Goal: Navigation & Orientation: Find specific page/section

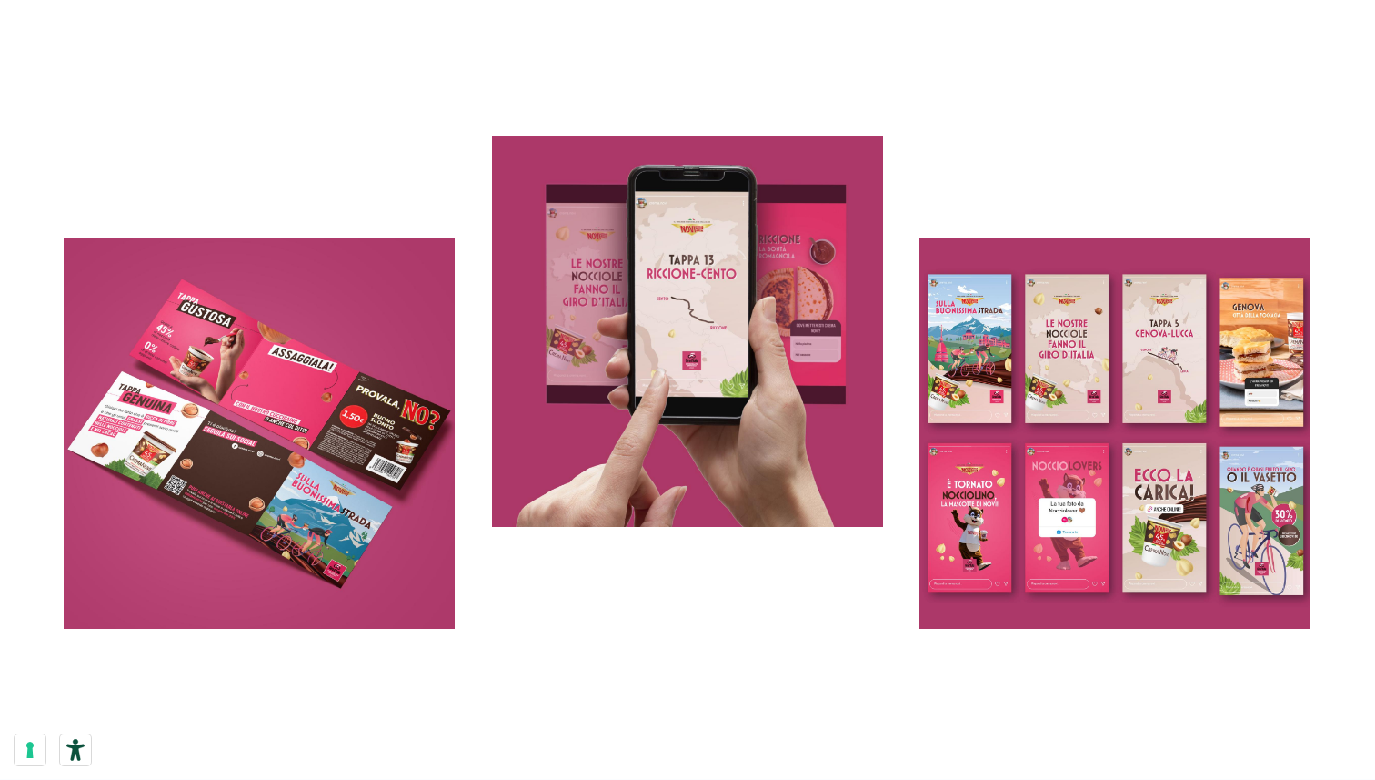
drag, startPoint x: 1140, startPoint y: 70, endPoint x: 1108, endPoint y: 76, distance: 32.5
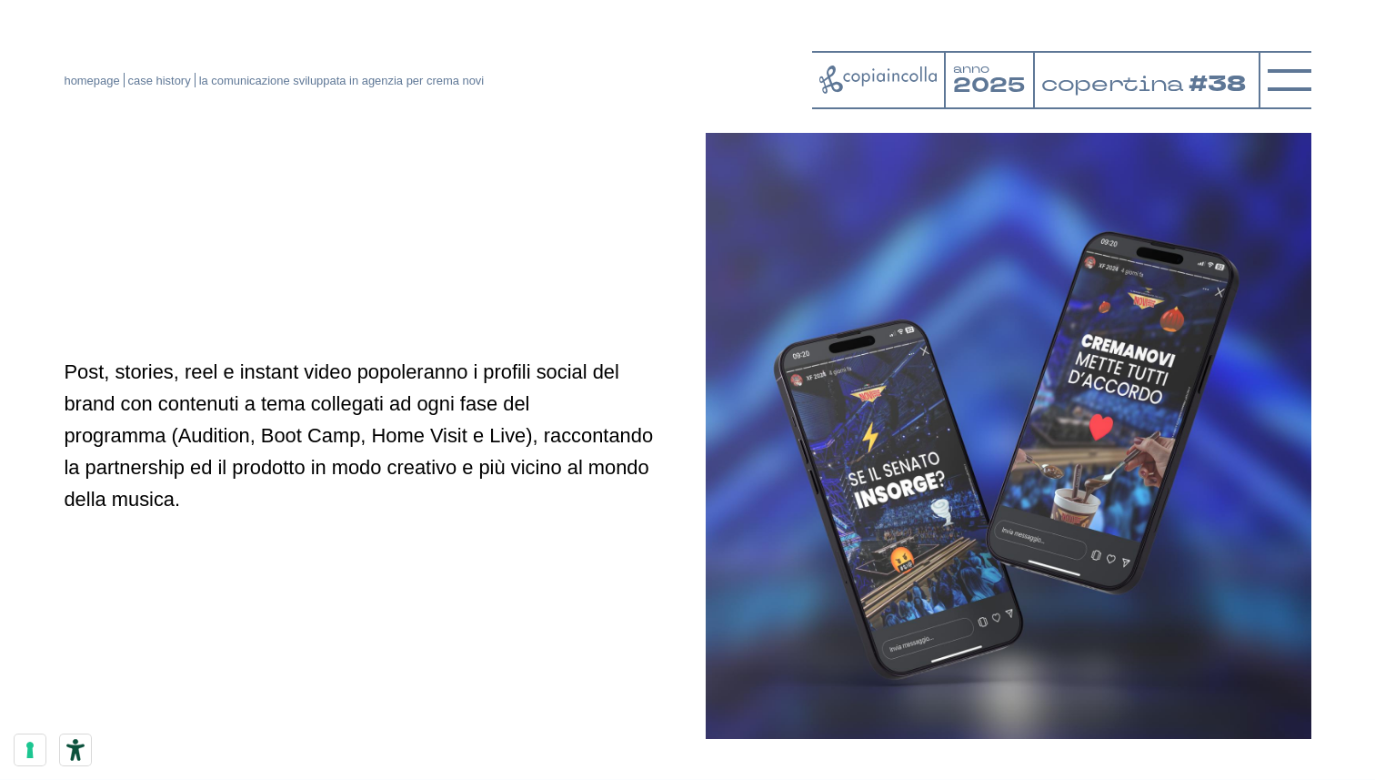
click at [1265, 75] on div at bounding box center [1285, 80] width 53 height 58
click at [1290, 76] on line at bounding box center [1290, 80] width 0 height 44
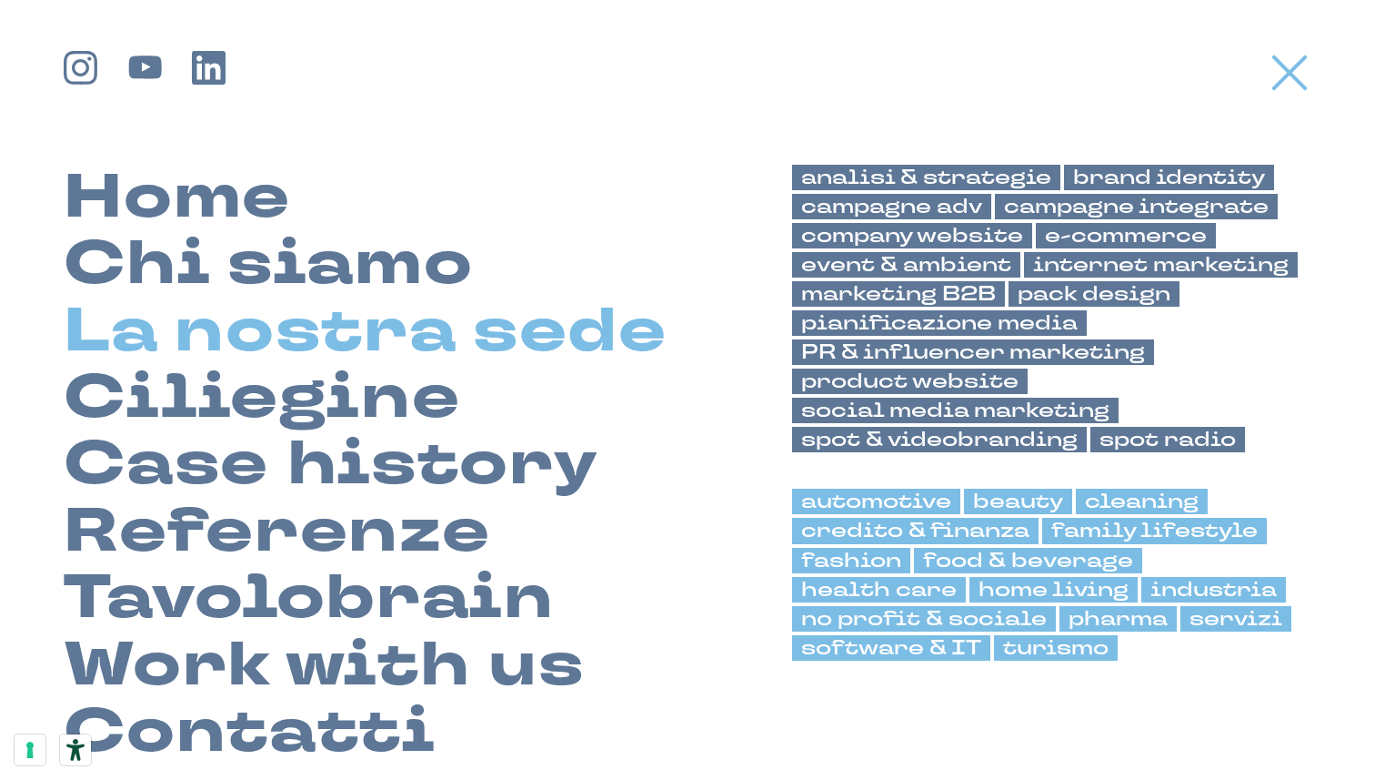
drag, startPoint x: 310, startPoint y: 327, endPoint x: 294, endPoint y: 329, distance: 16.5
click at [309, 327] on link "La nostra sede" at bounding box center [365, 331] width 603 height 66
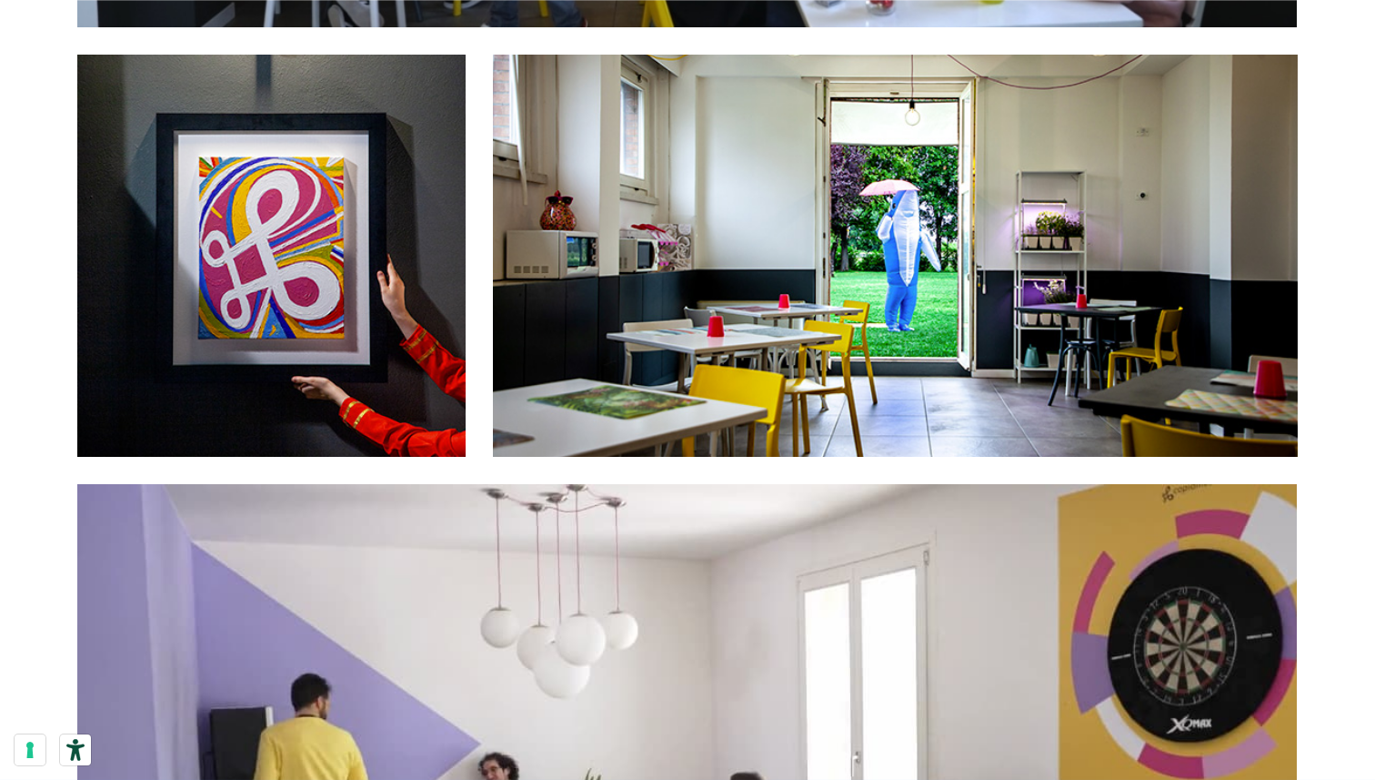
scroll to position [3675, 0]
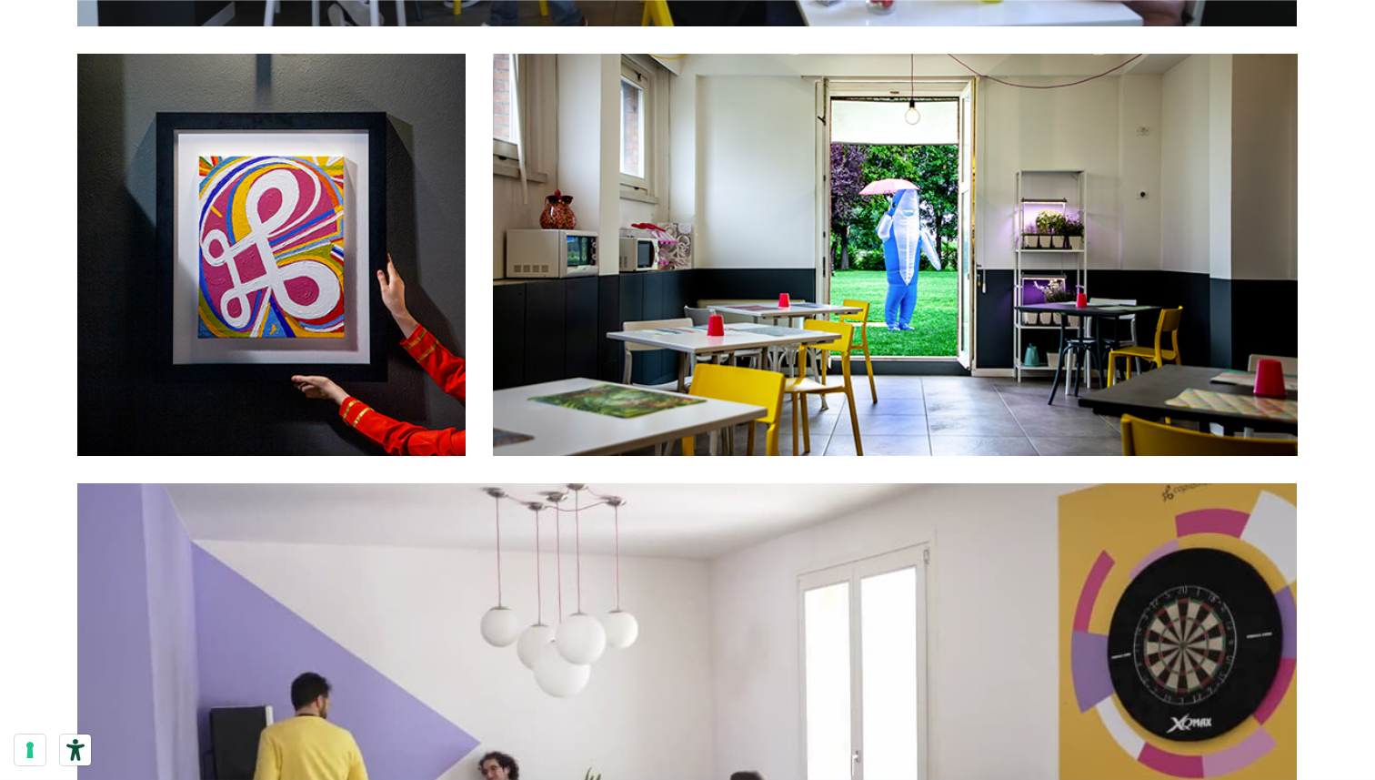
click at [352, 355] on figure at bounding box center [271, 255] width 388 height 402
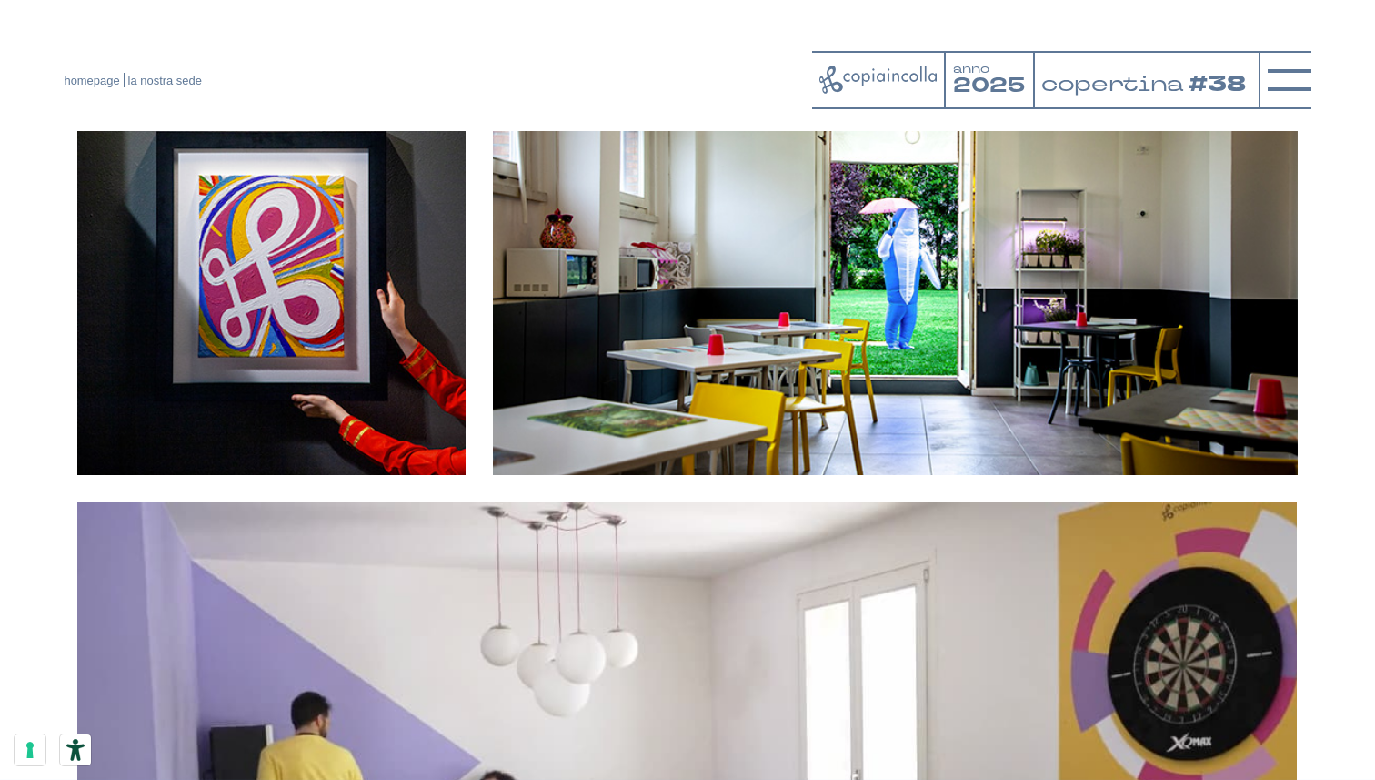
scroll to position [3655, 0]
